Goal: Information Seeking & Learning: Learn about a topic

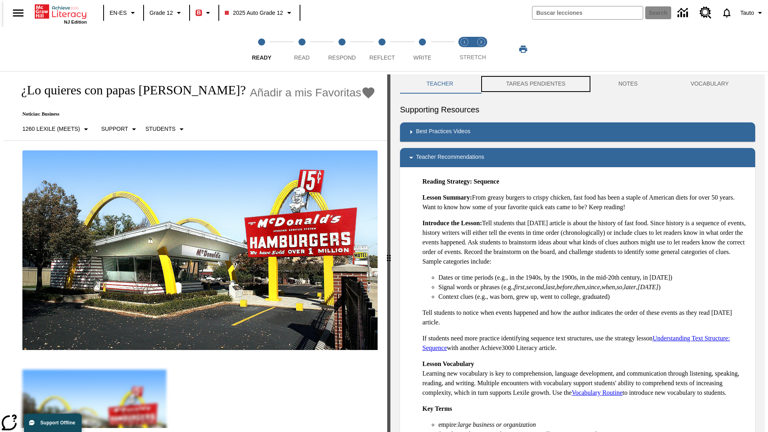
click at [530, 84] on button "TAREAS PENDIENTES" at bounding box center [536, 83] width 112 height 19
click at [535, 84] on button "TAREAS PENDIENTES" at bounding box center [536, 83] width 112 height 19
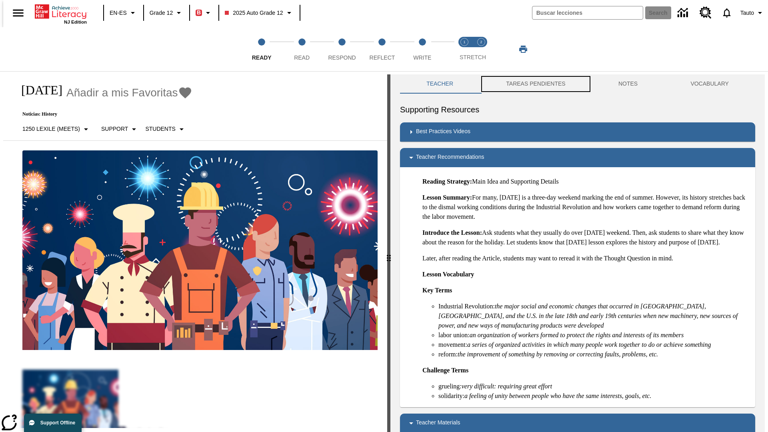
click at [535, 84] on button "TAREAS PENDIENTES" at bounding box center [536, 83] width 112 height 19
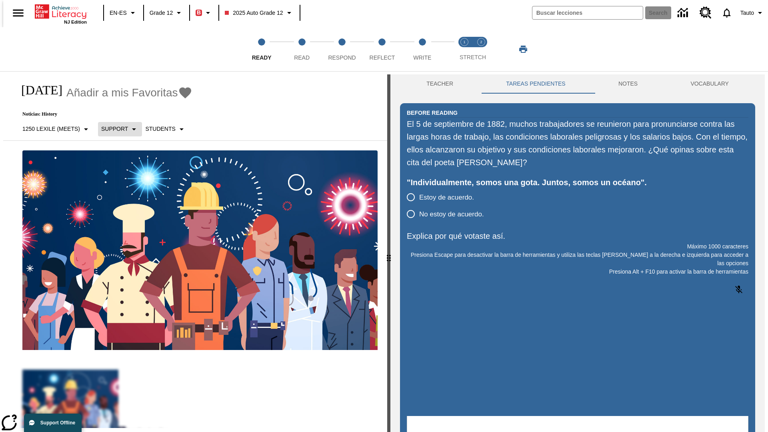
click at [116, 129] on p "Support" at bounding box center [114, 129] width 27 height 8
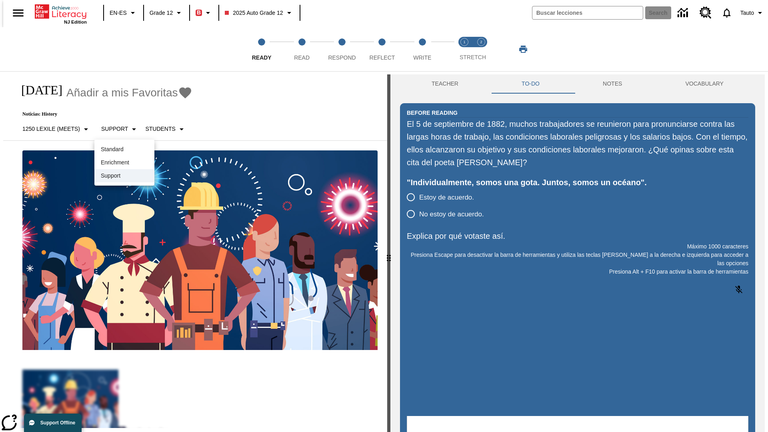
click at [124, 176] on p "Support" at bounding box center [124, 176] width 47 height 8
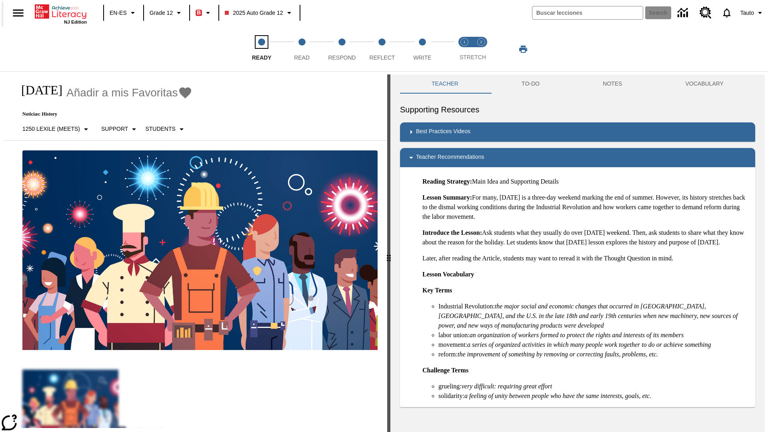
click at [262, 49] on span "Ready" at bounding box center [262, 54] width 20 height 14
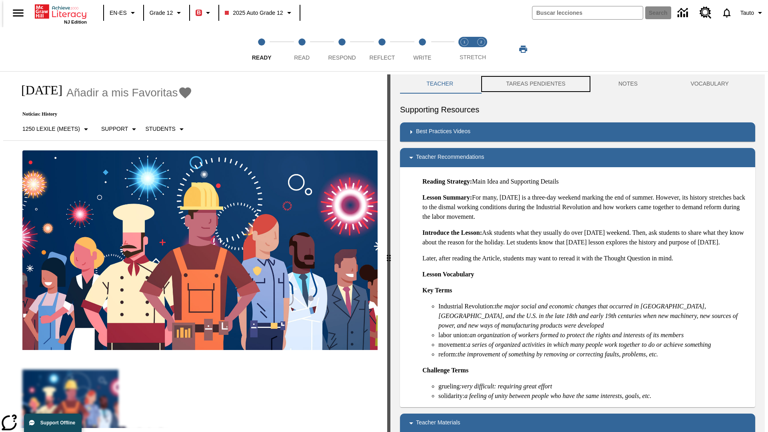
click at [530, 84] on button "TAREAS PENDIENTES" at bounding box center [536, 83] width 112 height 19
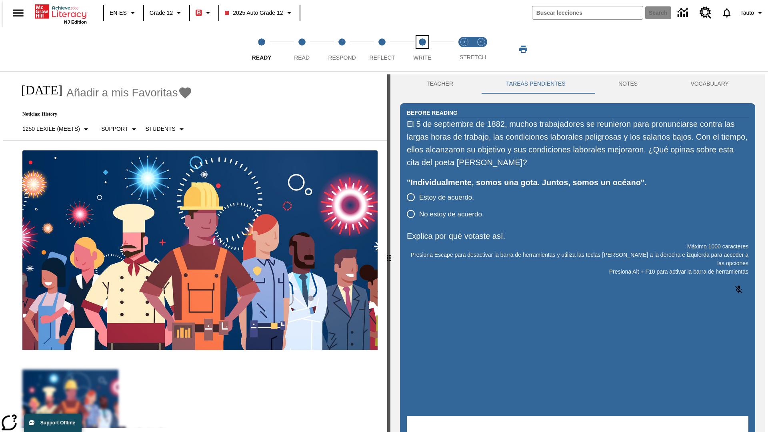
click at [422, 49] on span "Write" at bounding box center [422, 54] width 18 height 14
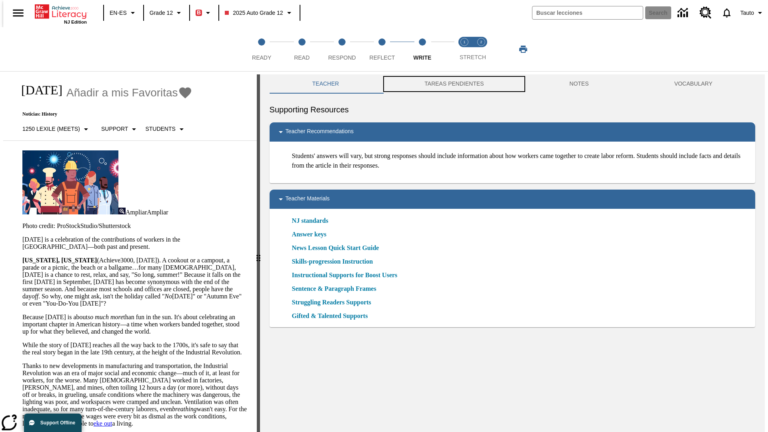
scroll to position [0, 0]
click at [449, 84] on button "TAREAS PENDIENTES" at bounding box center [454, 83] width 145 height 19
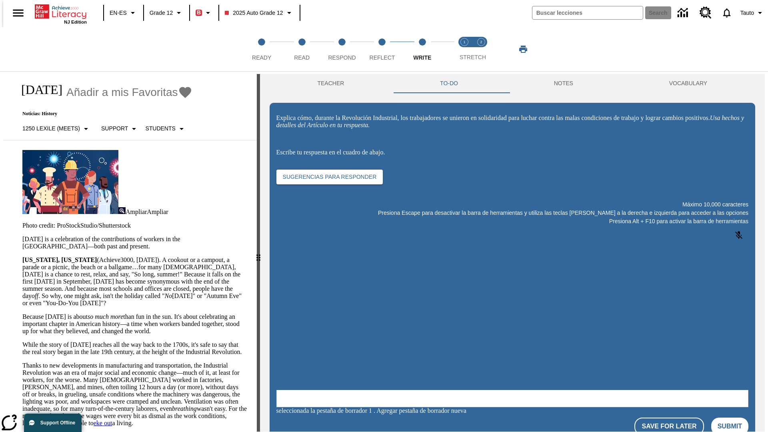
scroll to position [0, 0]
click at [116, 128] on p "Support" at bounding box center [114, 128] width 27 height 8
